Goal: Task Accomplishment & Management: Use online tool/utility

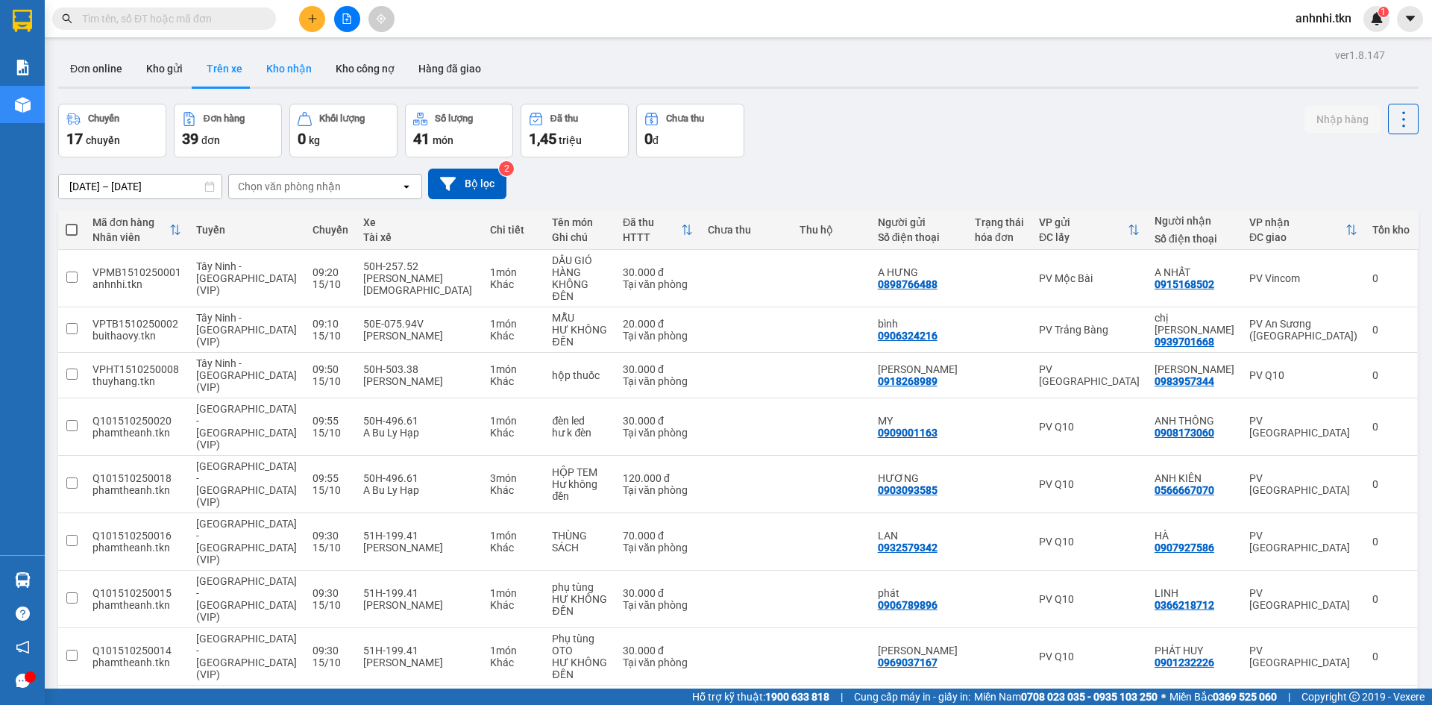
click at [272, 60] on button "Kho nhận" at bounding box center [288, 69] width 69 height 36
type input "[DATE] – [DATE]"
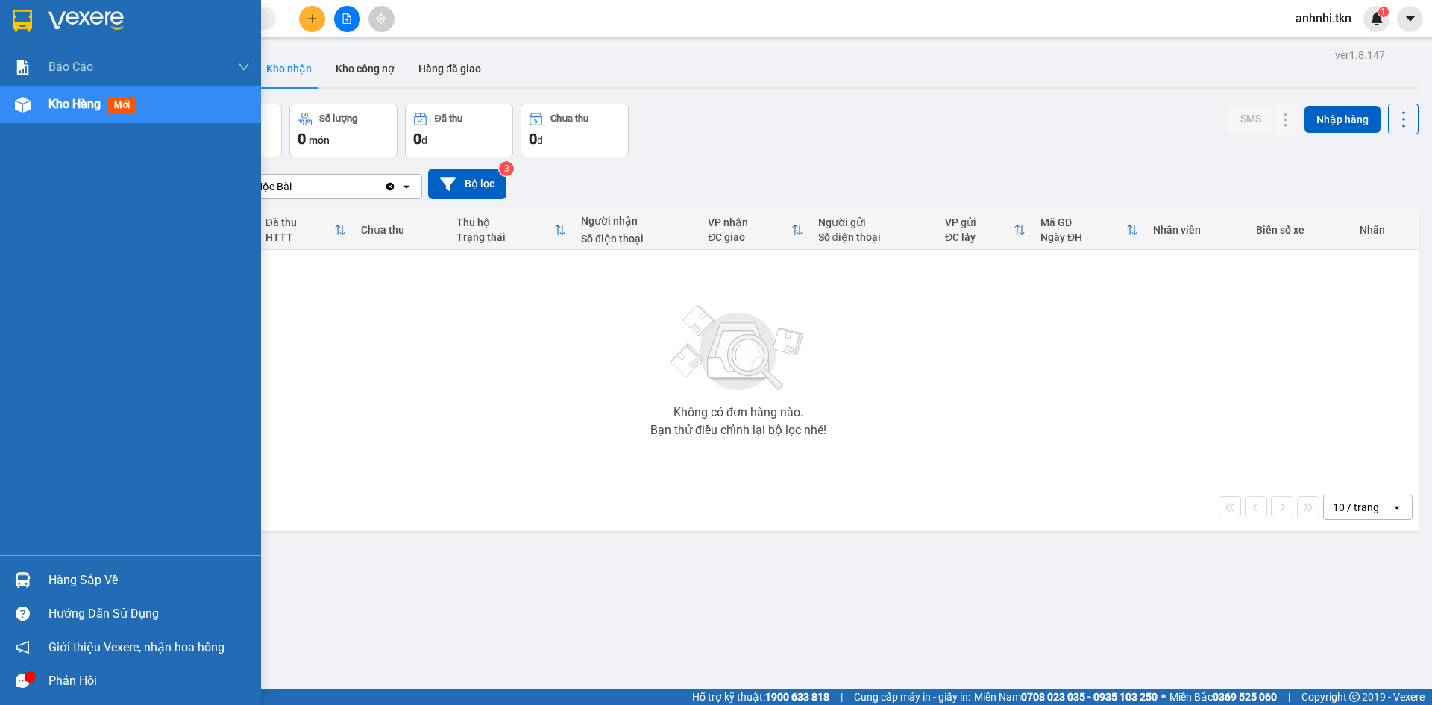
click at [48, 580] on div "Hàng sắp về" at bounding box center [148, 580] width 201 height 22
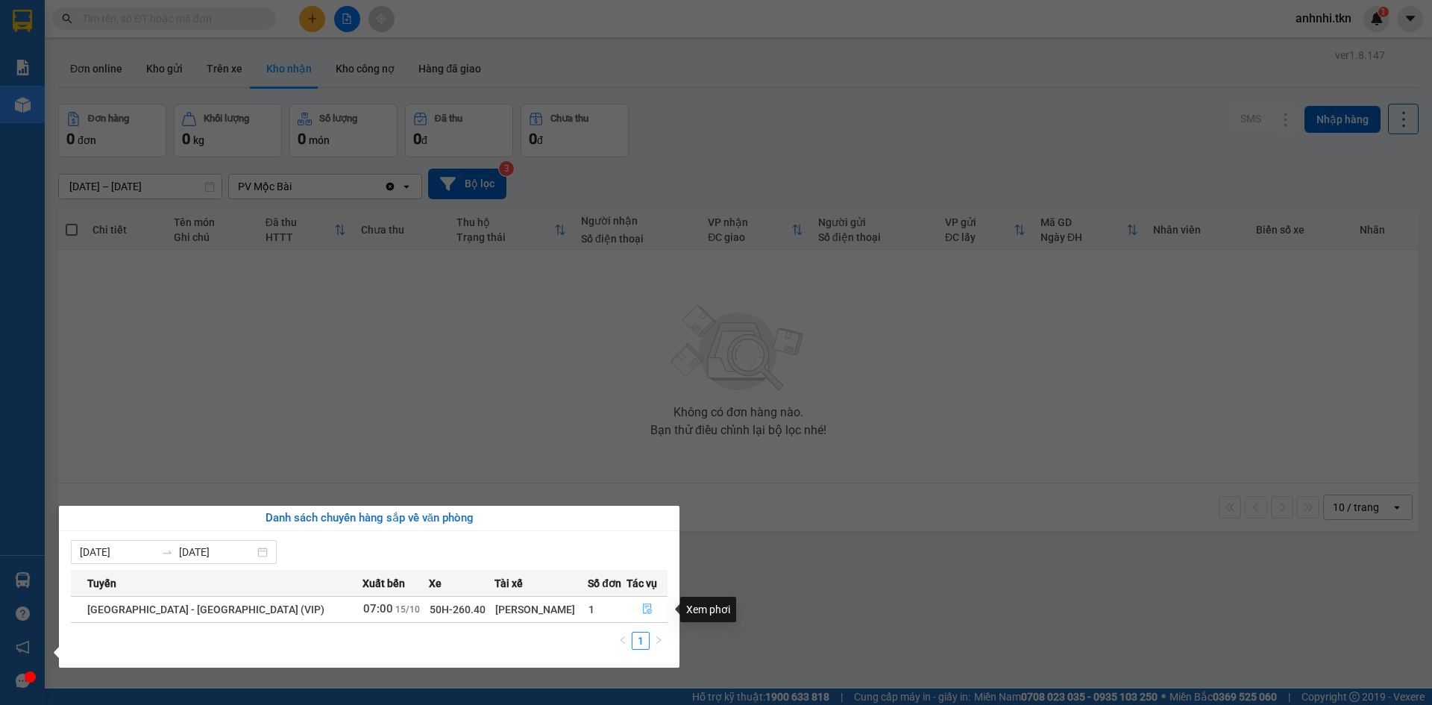
click at [634, 609] on button "button" at bounding box center [647, 610] width 40 height 24
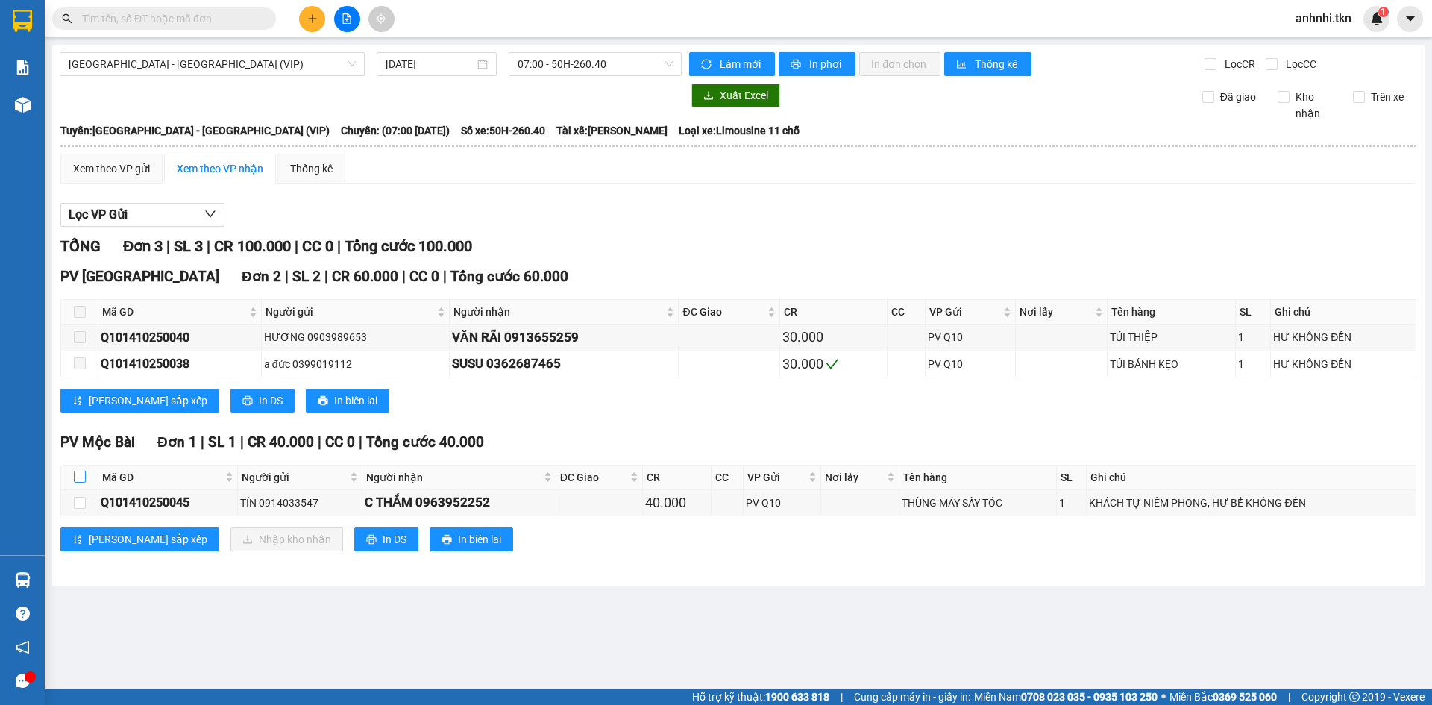
click at [75, 479] on input "checkbox" at bounding box center [80, 477] width 12 height 12
checkbox input "true"
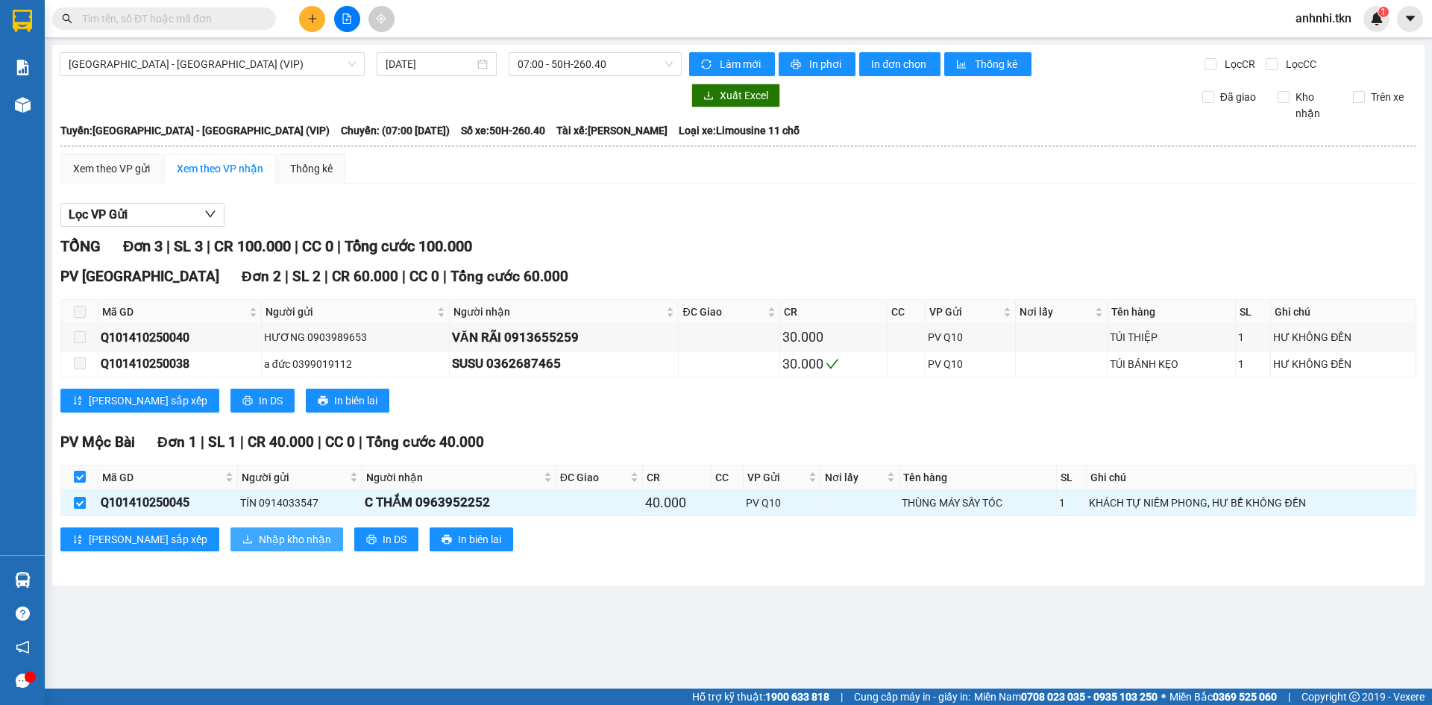
click at [259, 538] on span "Nhập kho nhận" at bounding box center [295, 539] width 72 height 16
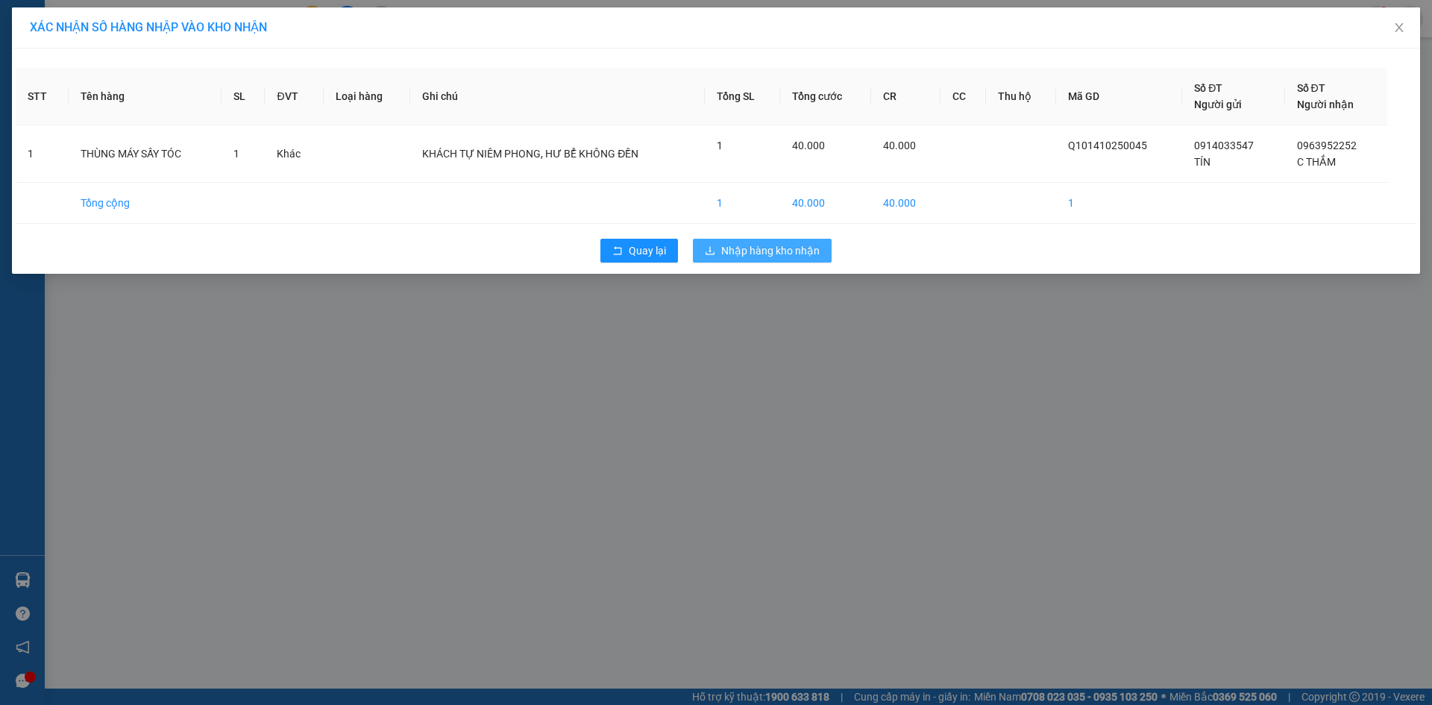
click at [789, 251] on span "Nhập hàng kho nhận" at bounding box center [770, 250] width 98 height 16
